Goal: Transaction & Acquisition: Purchase product/service

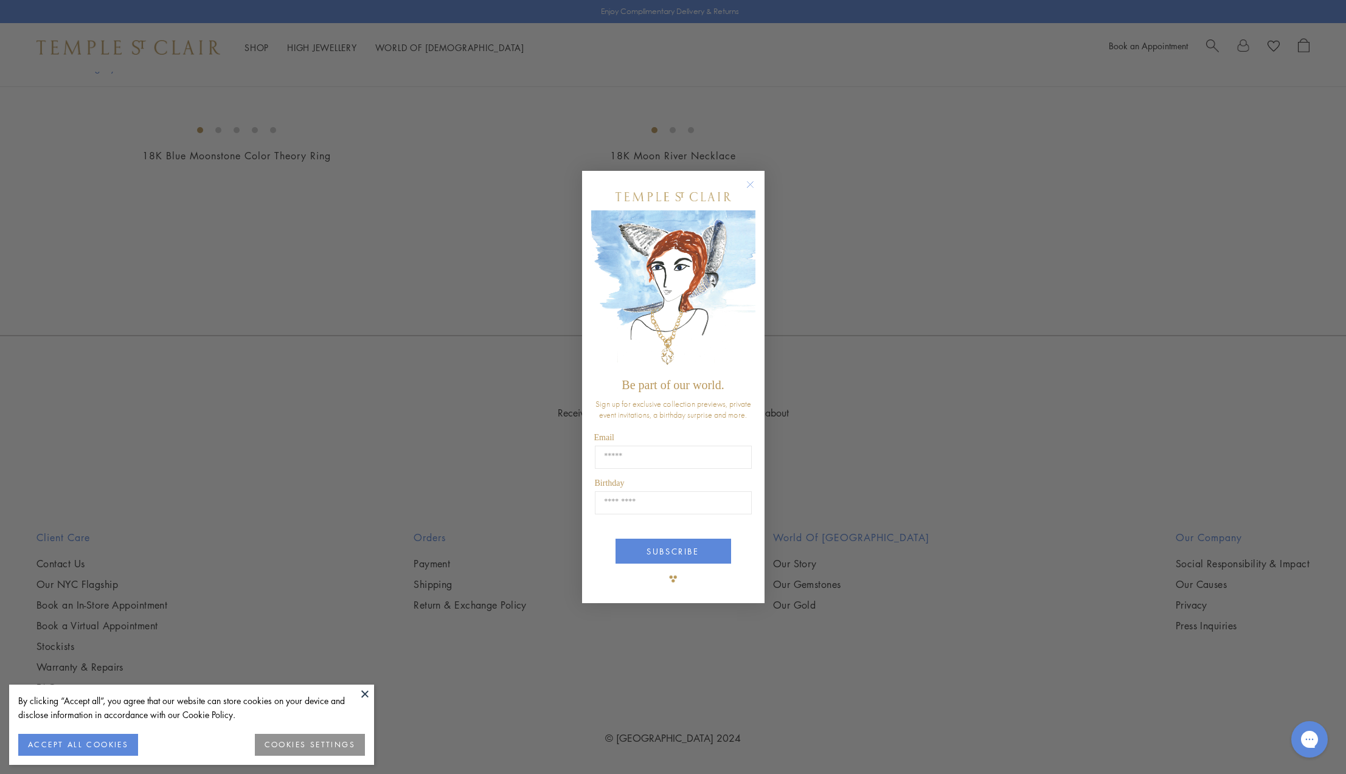
scroll to position [5072, 0]
click at [754, 184] on circle "Close dialog" at bounding box center [750, 184] width 15 height 15
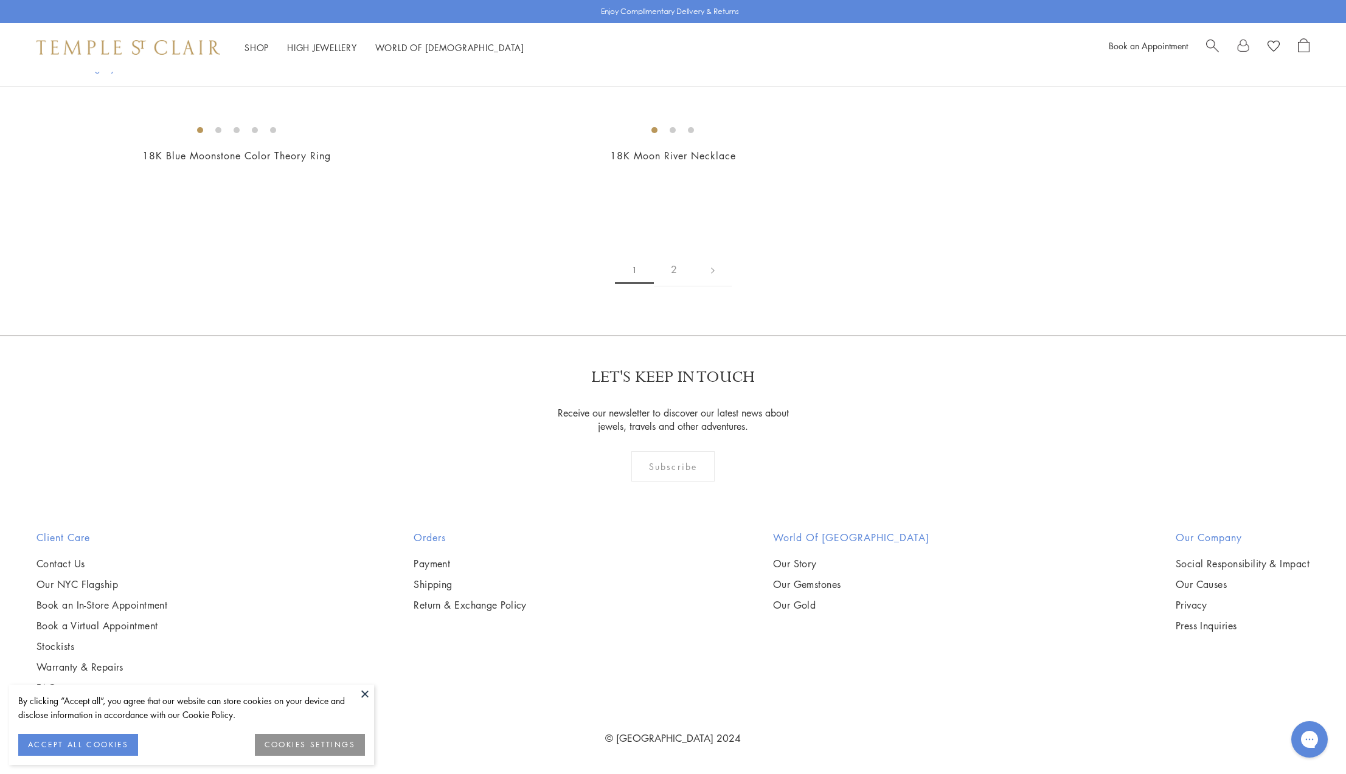
click at [271, 739] on button "COOKIES SETTINGS" at bounding box center [310, 745] width 110 height 22
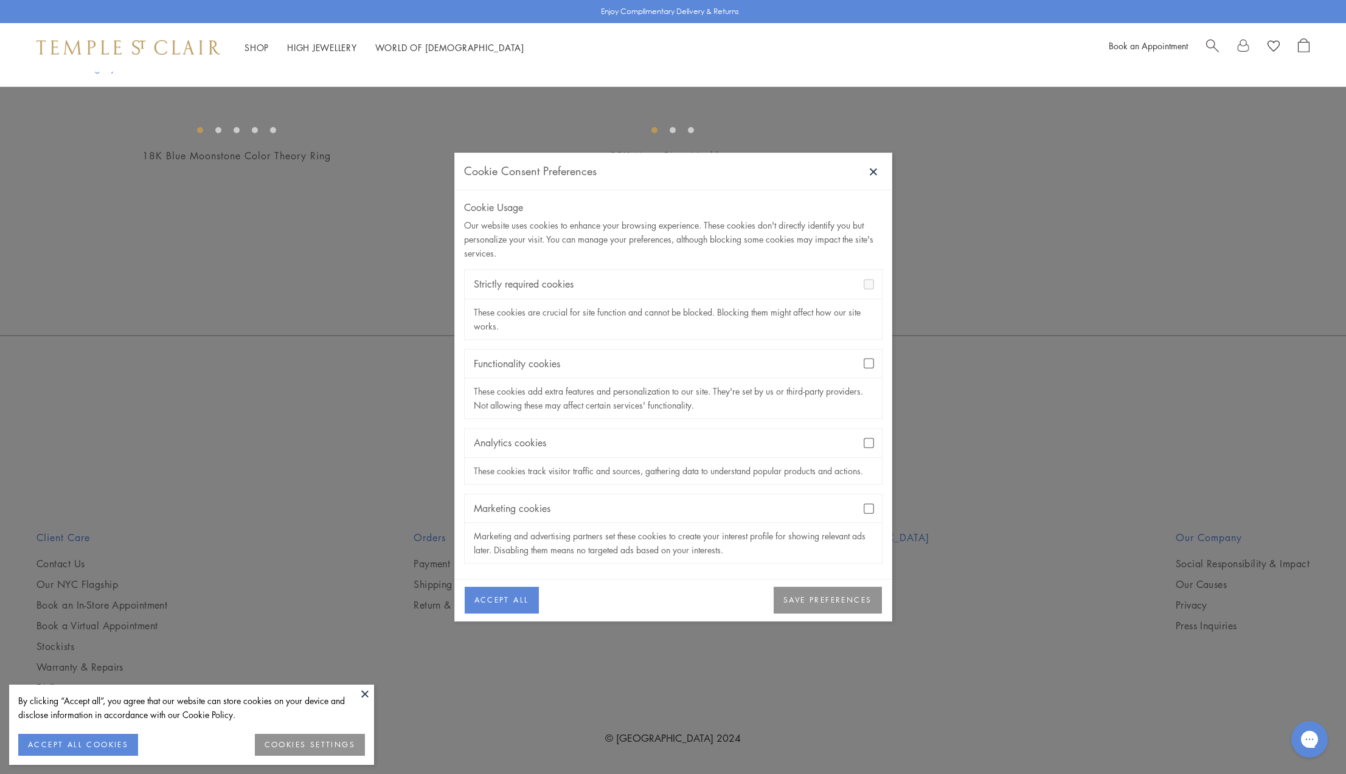
click at [271, 739] on button "COOKIES SETTINGS" at bounding box center [310, 745] width 110 height 22
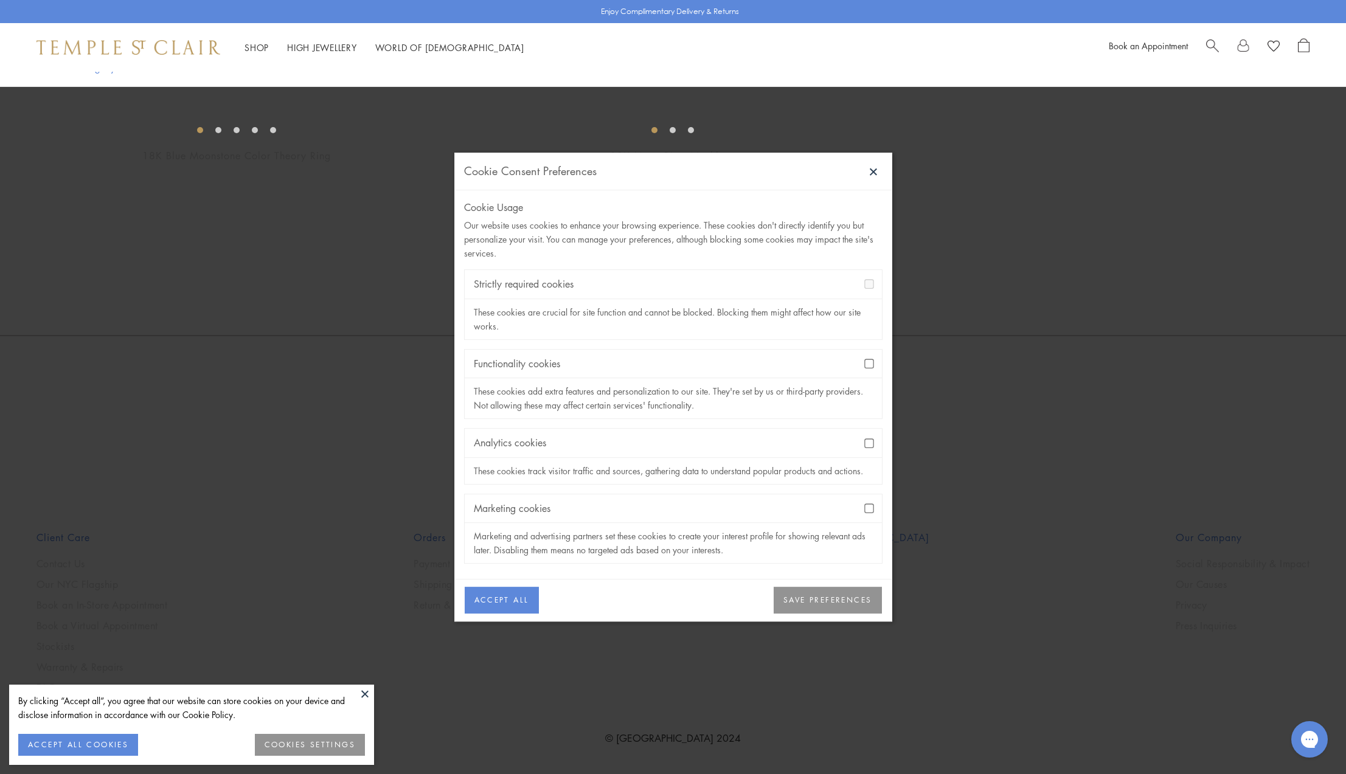
scroll to position [5412, 0]
click at [793, 592] on button "SAVE PREFERENCES" at bounding box center [828, 601] width 108 height 27
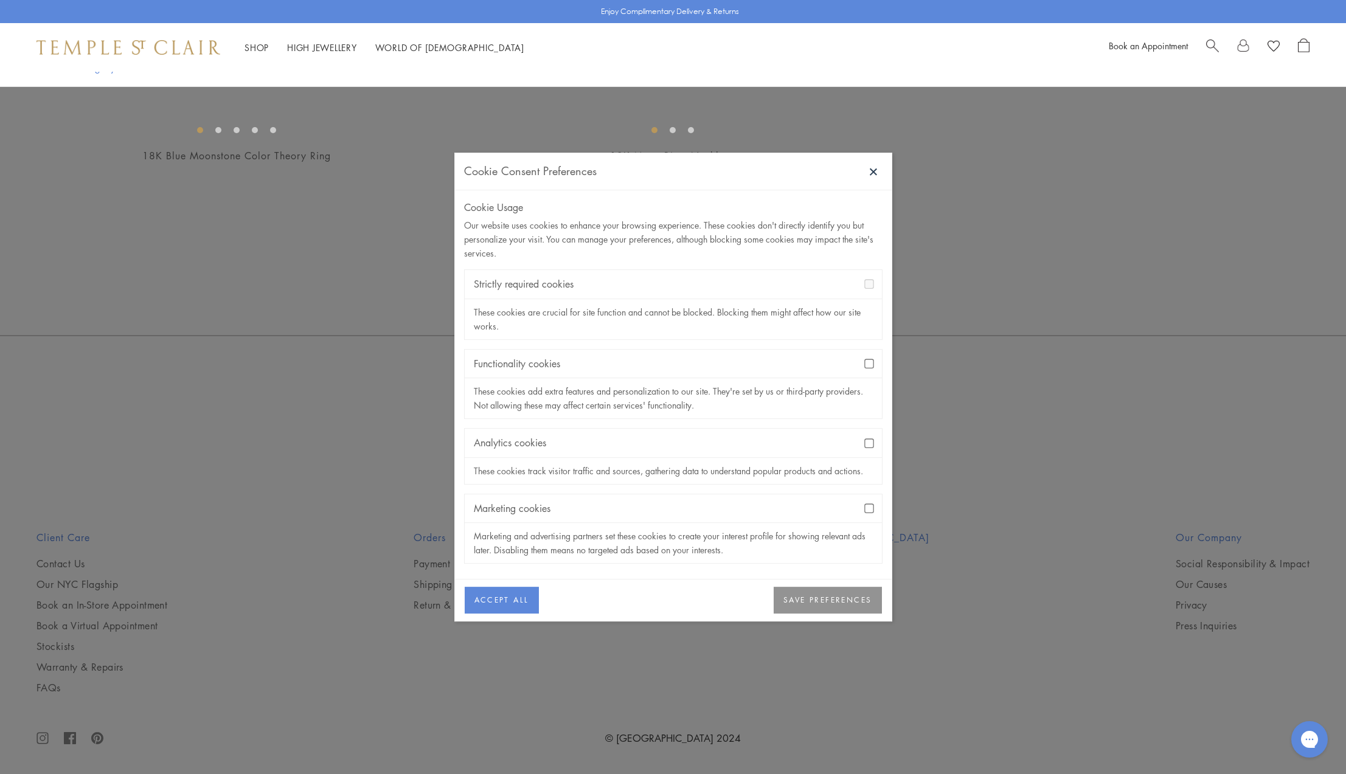
click at [805, 596] on button "SAVE PREFERENCES" at bounding box center [828, 601] width 108 height 27
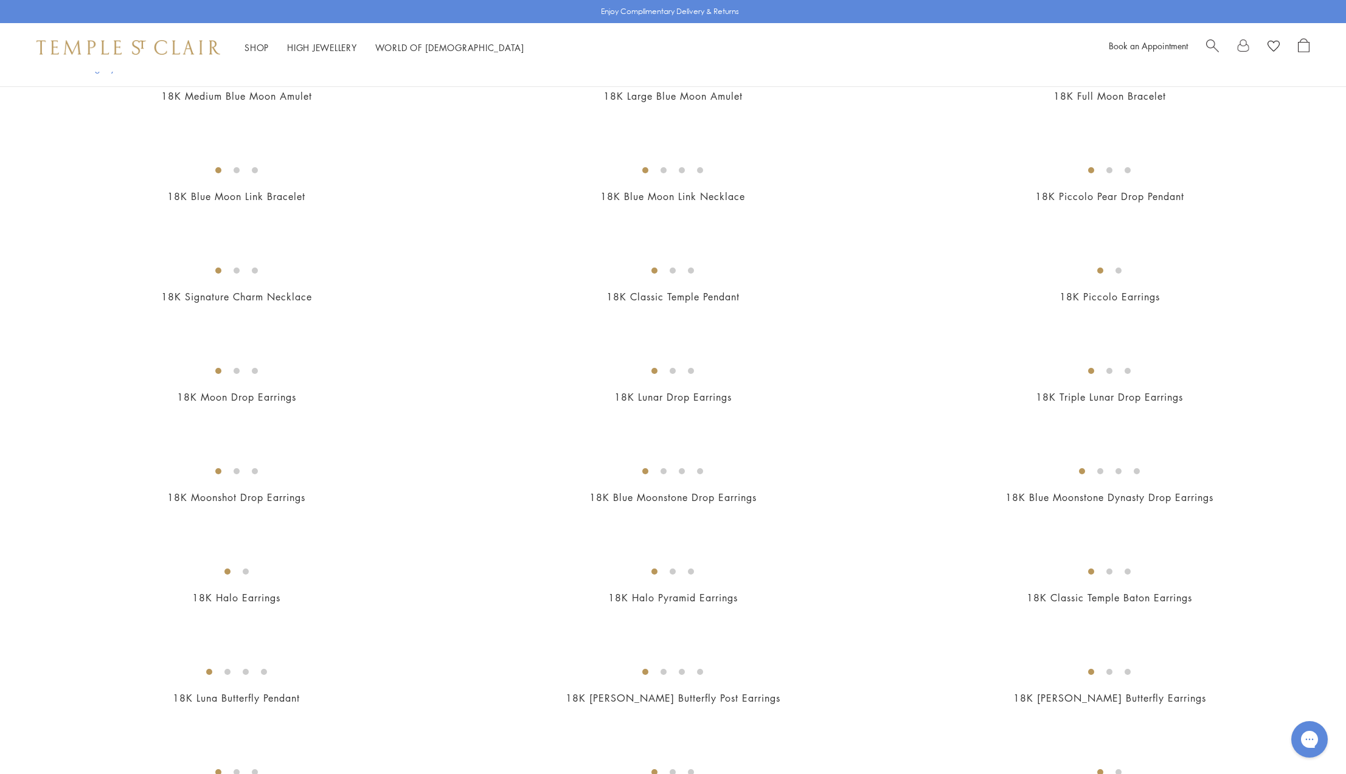
scroll to position [0, 0]
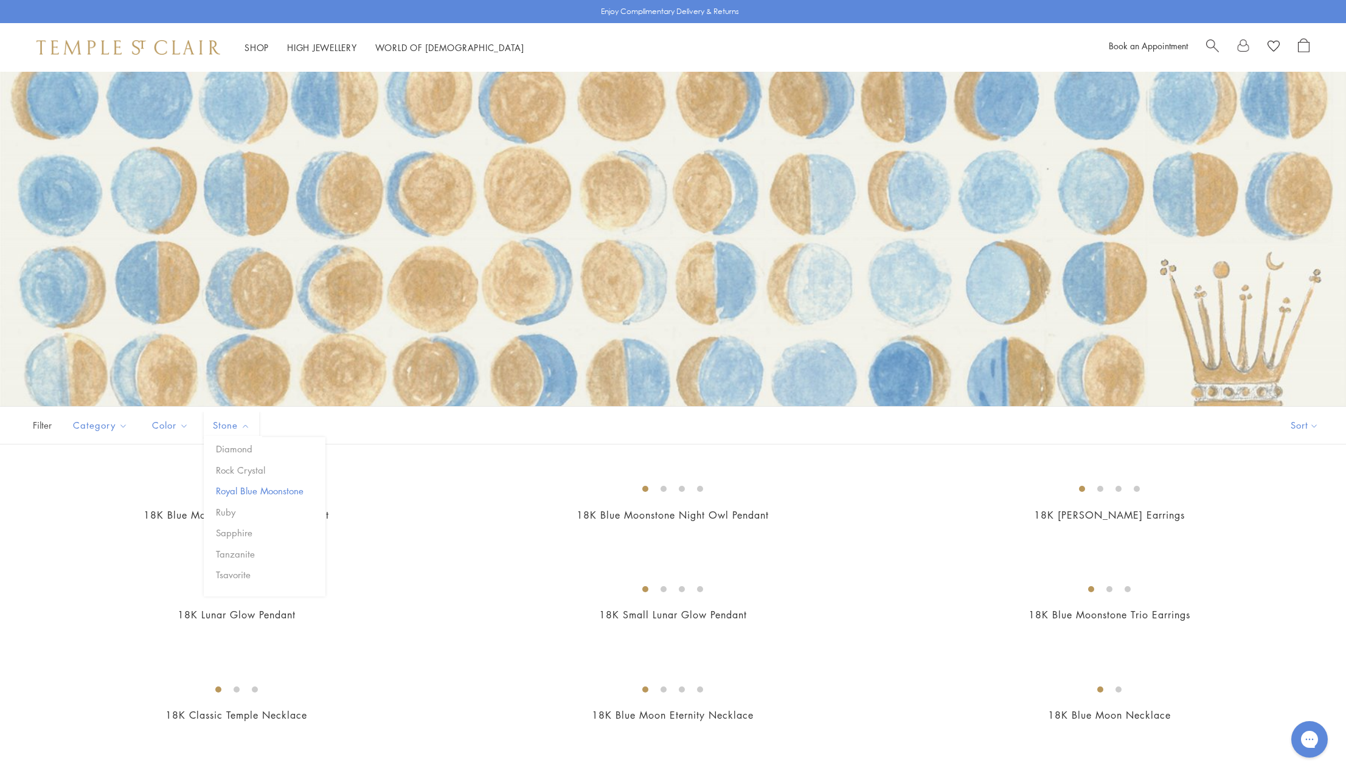
click at [264, 487] on button "Royal Blue Moonstone" at bounding box center [269, 491] width 113 height 14
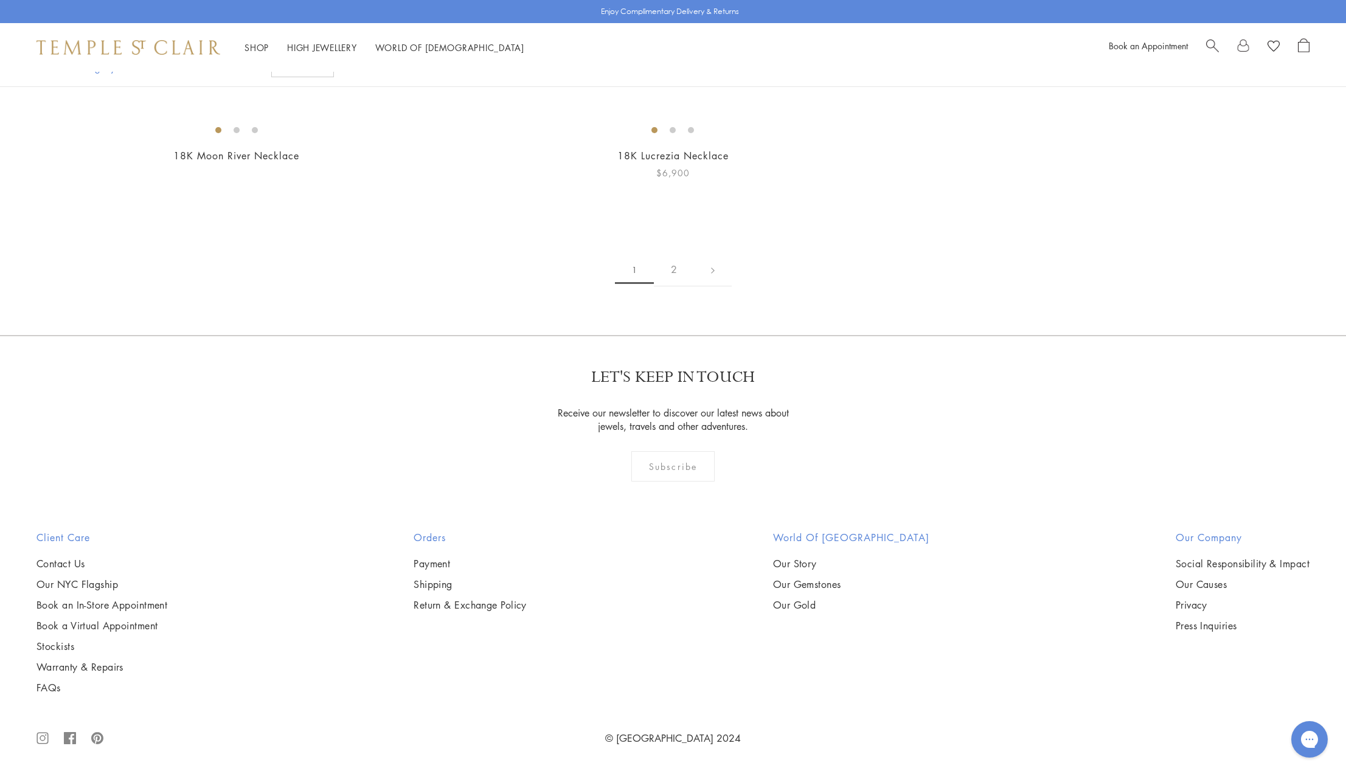
scroll to position [9103, 0]
click at [672, 270] on link "2" at bounding box center [674, 269] width 40 height 33
